Goal: Unclear

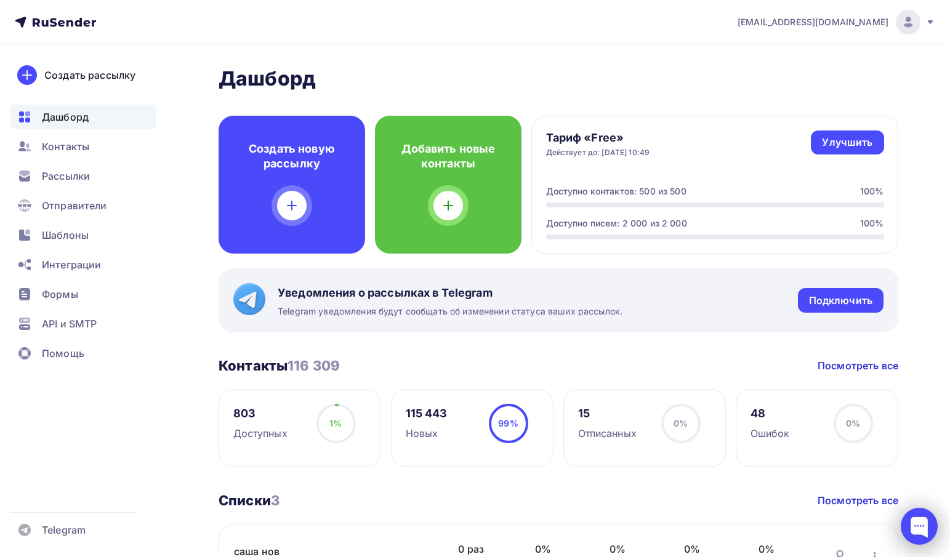
click at [929, 516] on div at bounding box center [918, 526] width 37 height 37
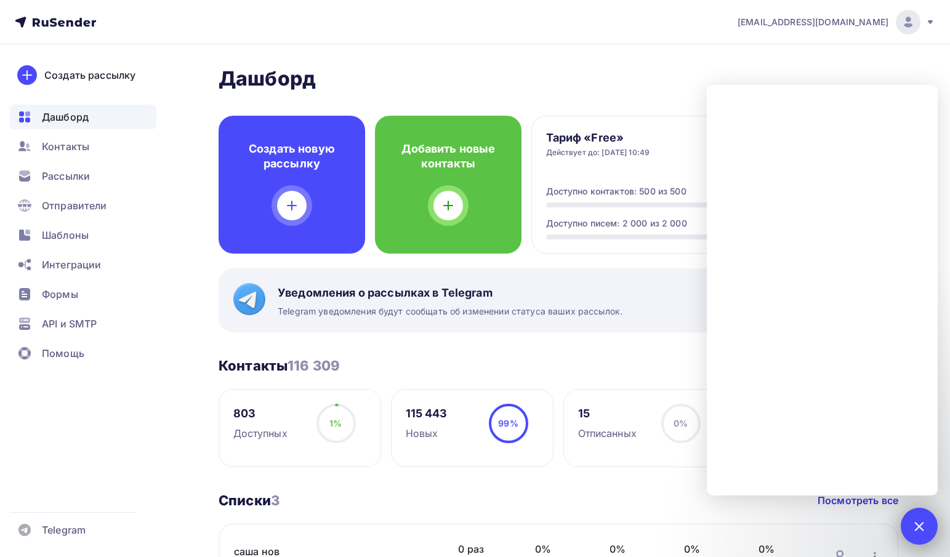
click at [913, 521] on div at bounding box center [918, 526] width 37 height 37
